Goal: Obtain resource: Obtain resource

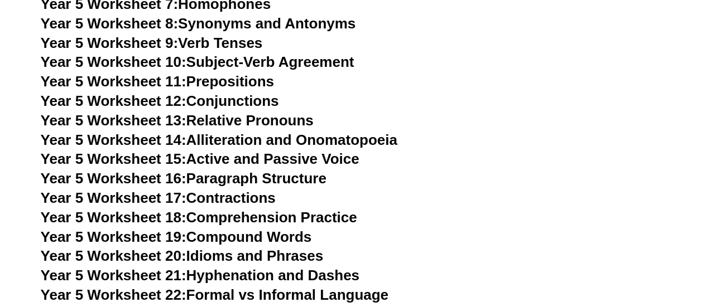
scroll to position [5778, 0]
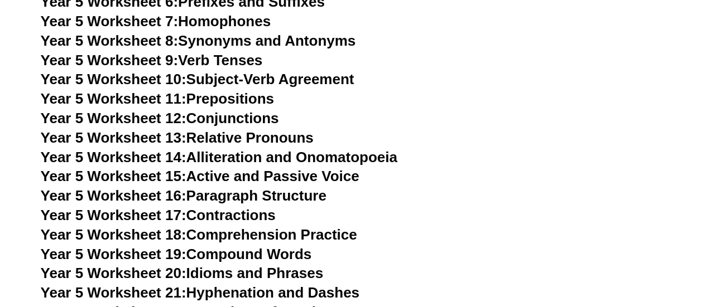
click at [125, 136] on span "Year 5 Worksheet 13:" at bounding box center [114, 137] width 146 height 17
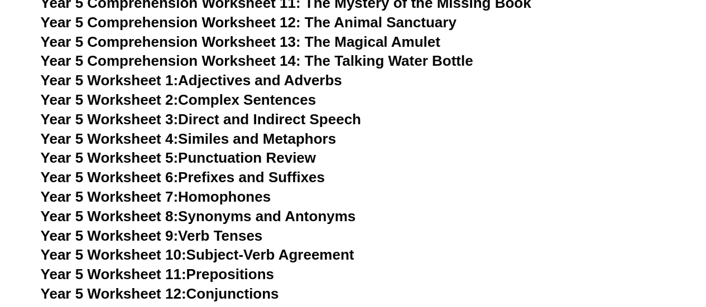
scroll to position [5555, 0]
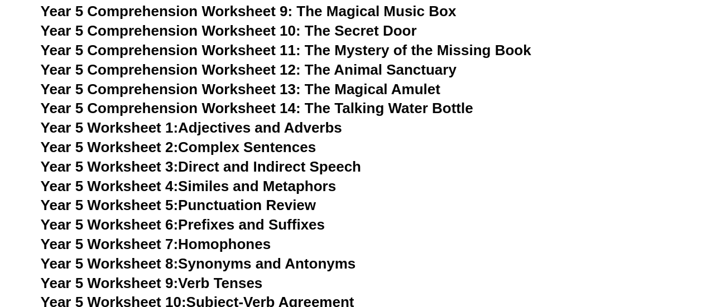
click at [143, 128] on span "Year 5 Worksheet 1:" at bounding box center [110, 127] width 138 height 17
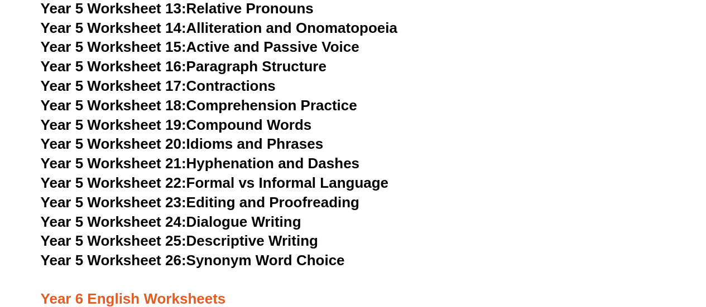
scroll to position [5791, 0]
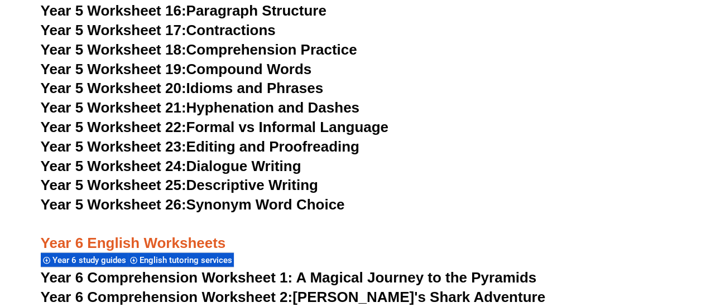
click at [218, 186] on link "Year 5 Worksheet 25: Descriptive Writing" at bounding box center [179, 185] width 277 height 17
click at [229, 167] on link "Year 5 Worksheet 24: Dialogue Writing" at bounding box center [171, 166] width 261 height 17
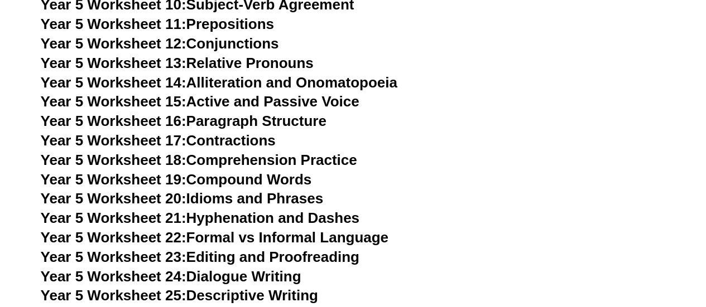
scroll to position [5680, 0]
